Goal: Transaction & Acquisition: Book appointment/travel/reservation

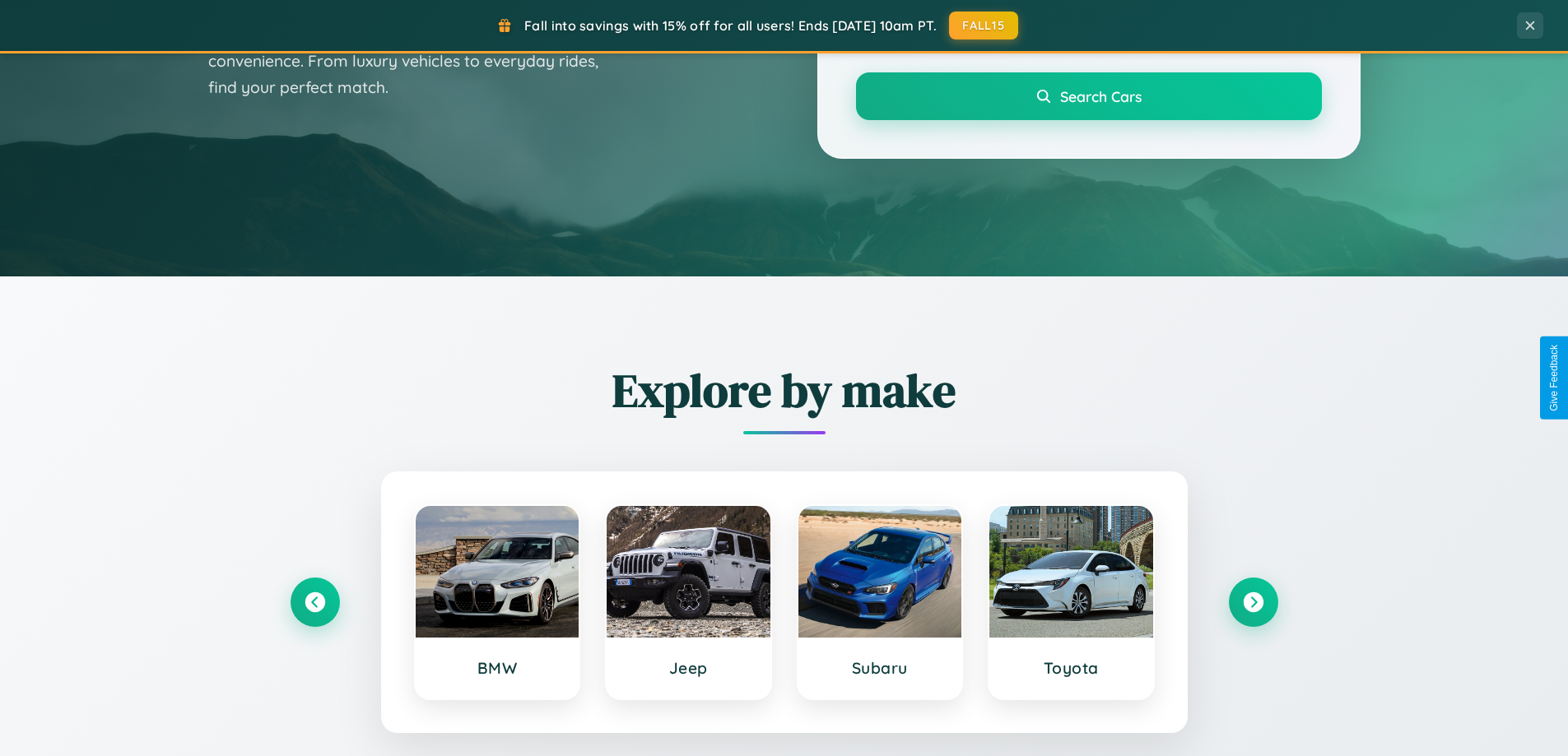
scroll to position [1132, 0]
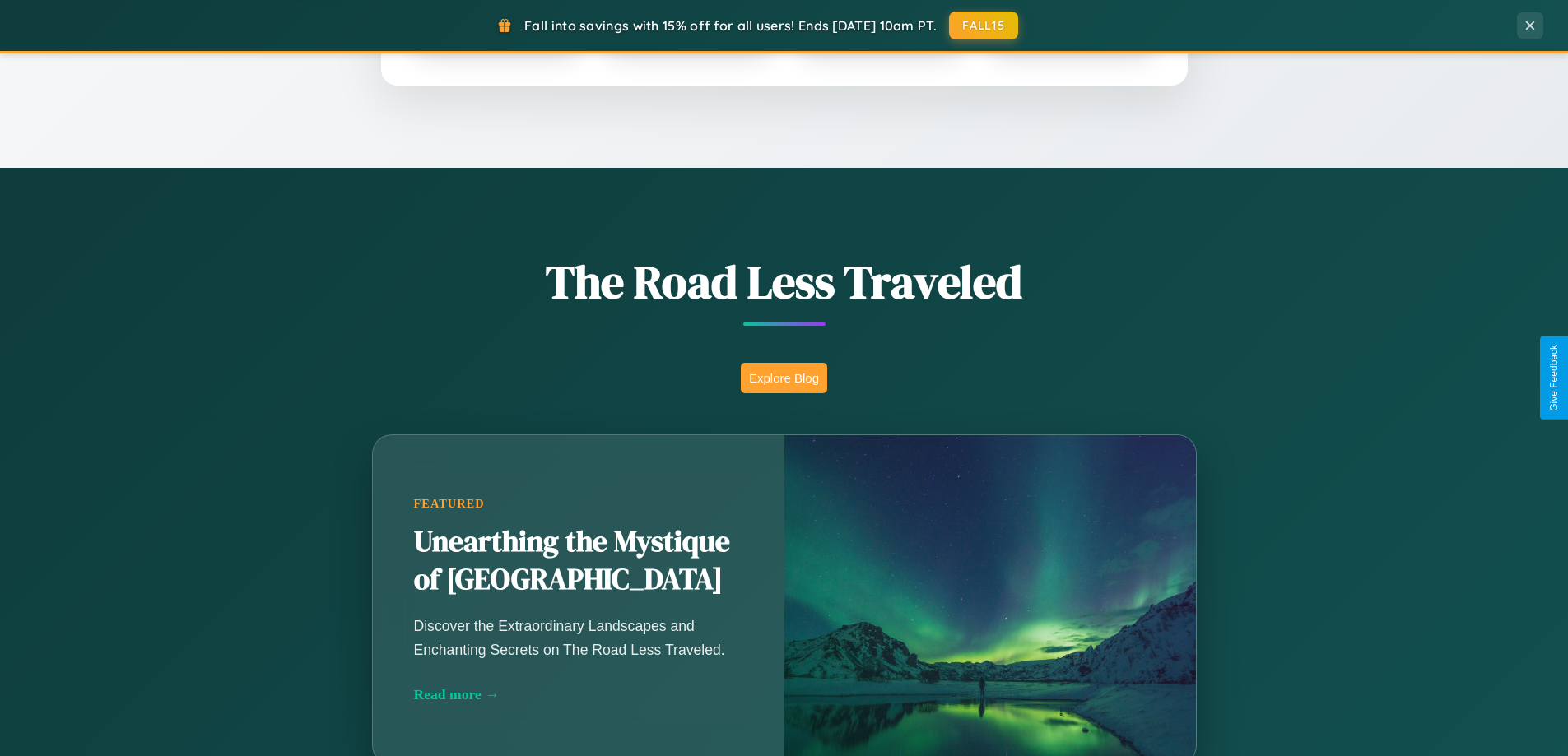
click at [784, 378] on button "Explore Blog" at bounding box center [784, 378] width 86 height 30
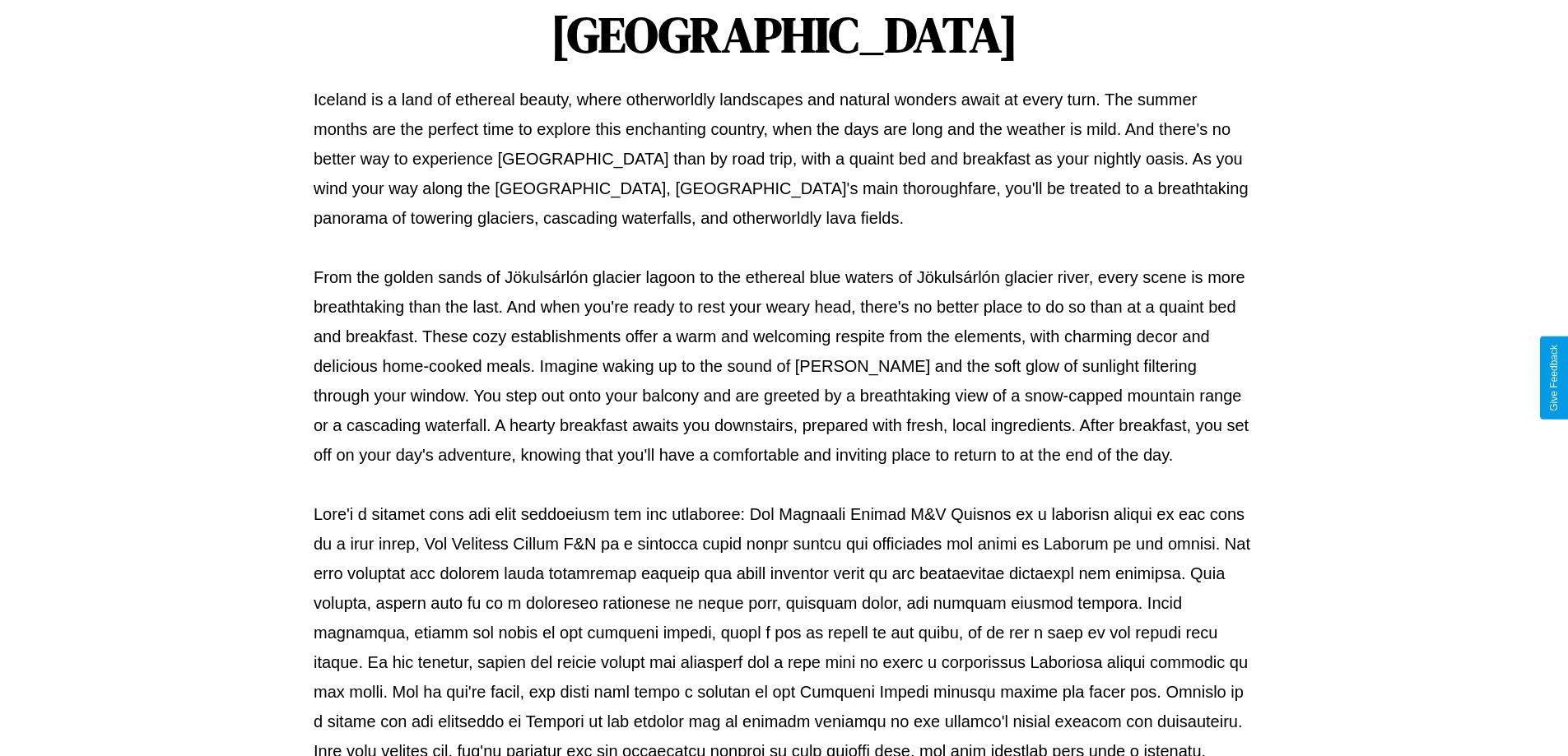
scroll to position [532, 0]
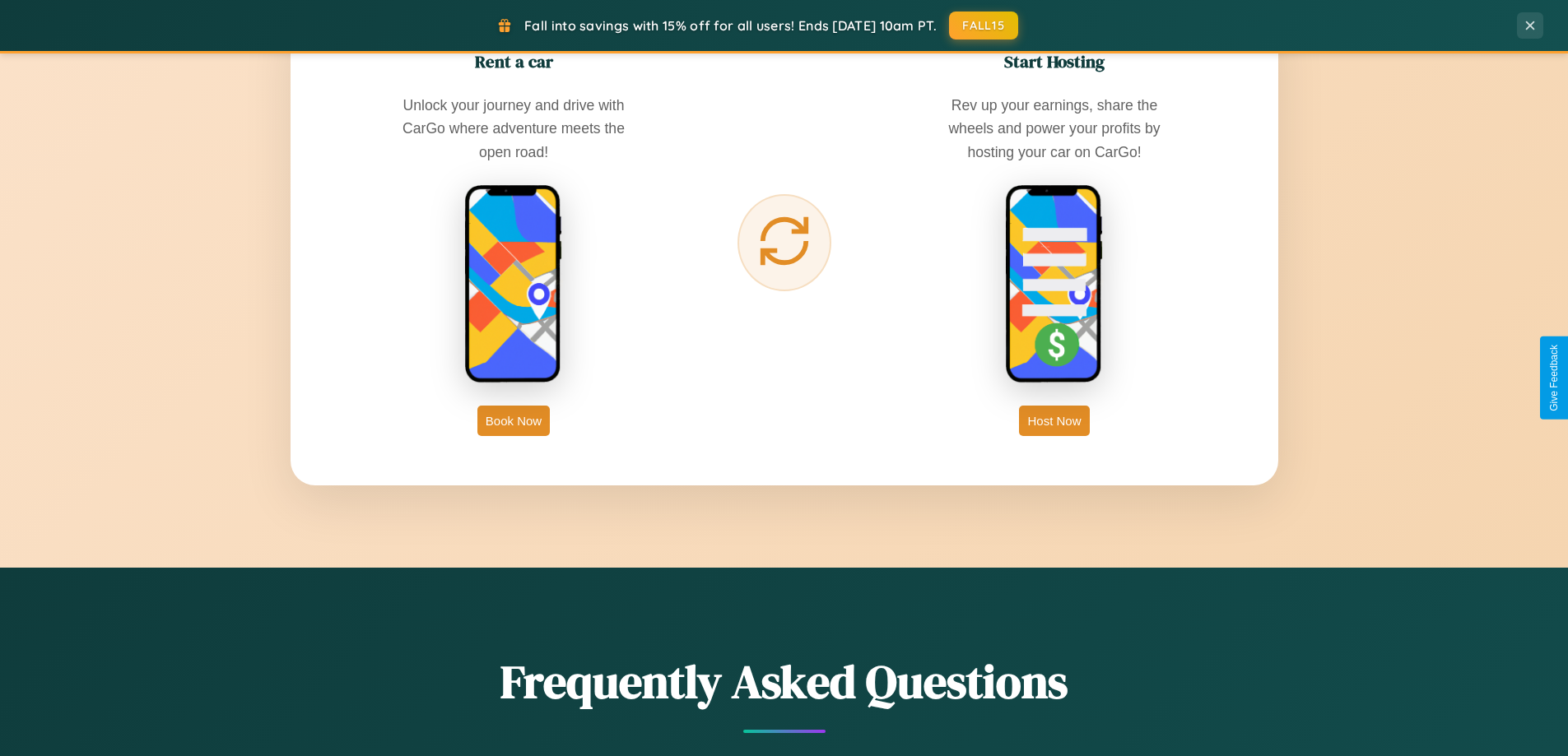
scroll to position [2643, 0]
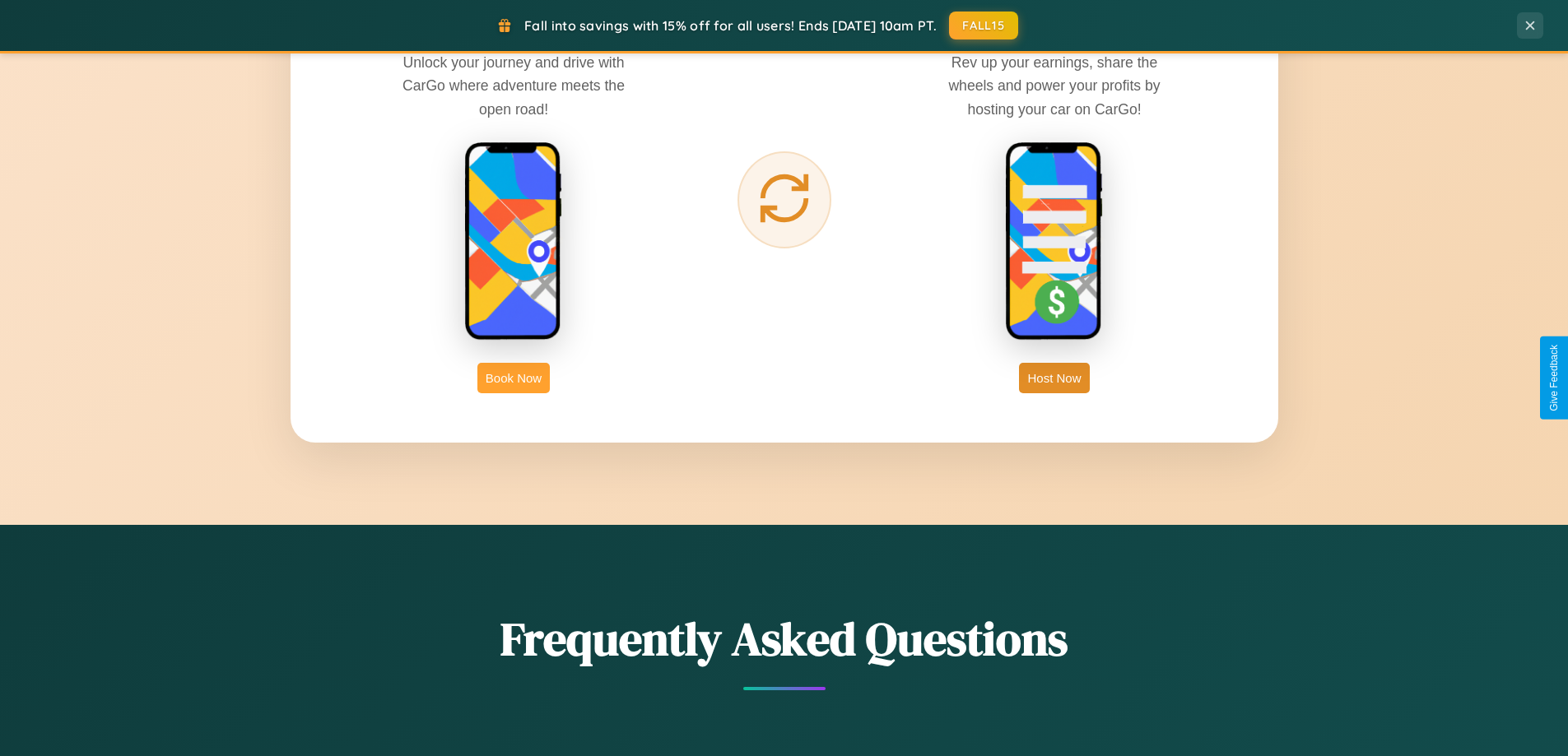
click at [514, 378] on button "Book Now" at bounding box center [513, 378] width 72 height 30
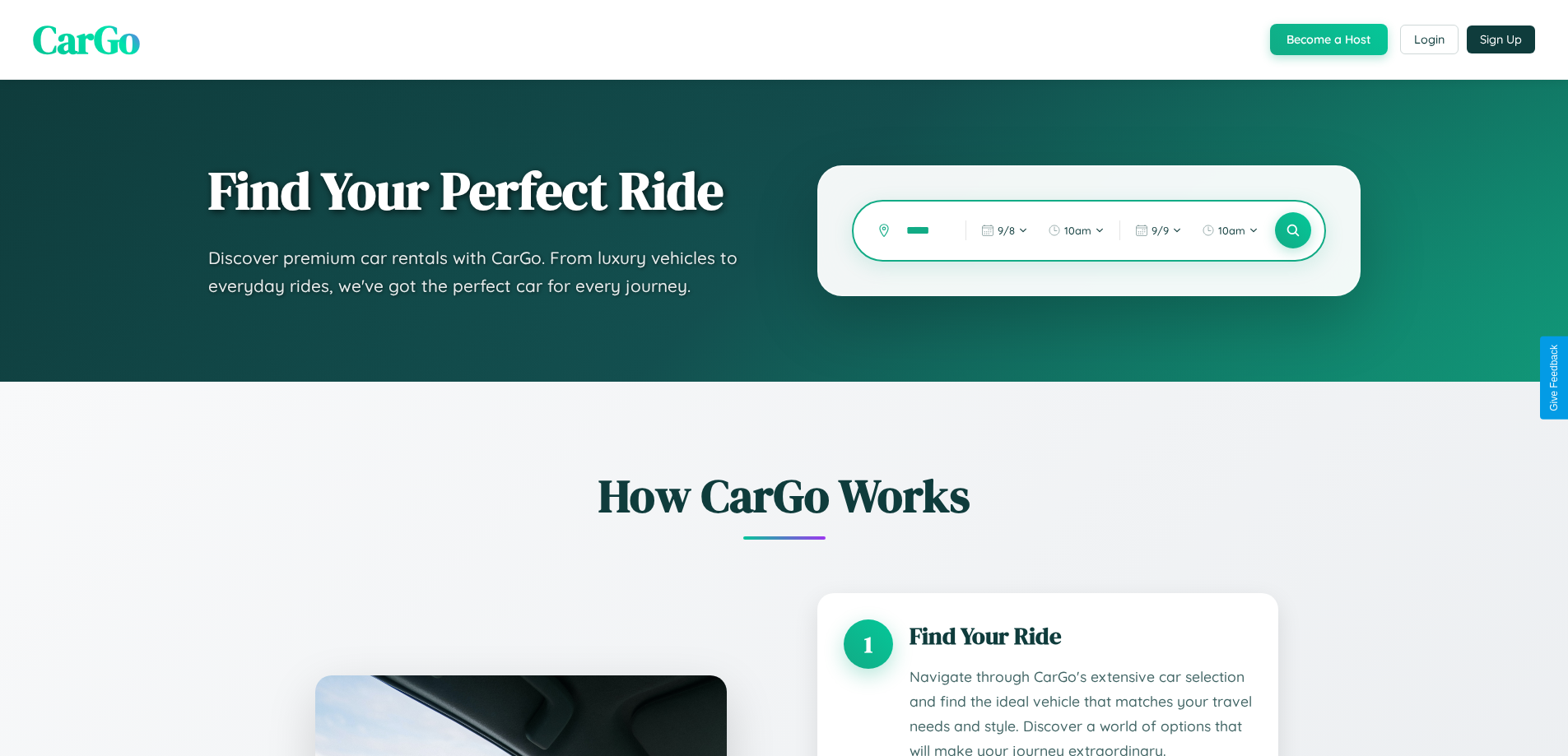
type input "******"
